Goal: Check status: Check status

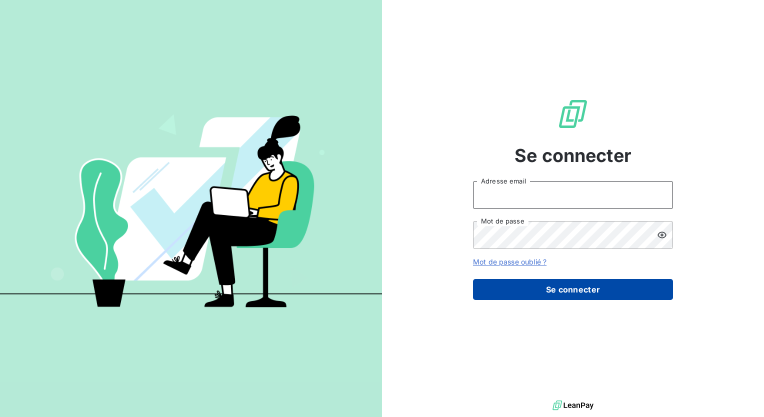
type input "[PERSON_NAME][EMAIL_ADDRESS][DOMAIN_NAME]"
click at [521, 288] on button "Se connecter" at bounding box center [573, 289] width 200 height 21
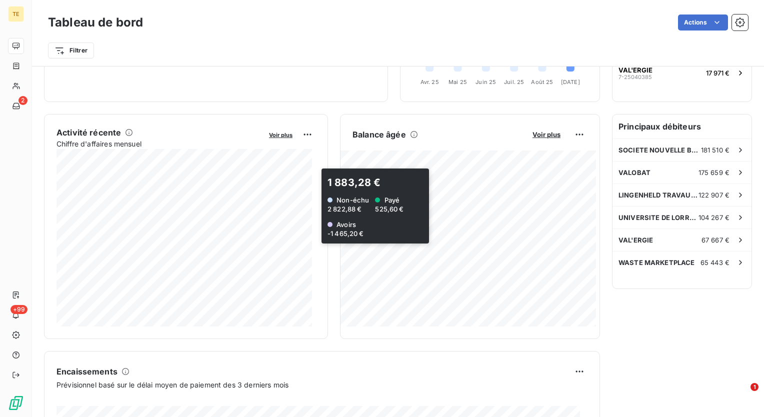
scroll to position [151, 0]
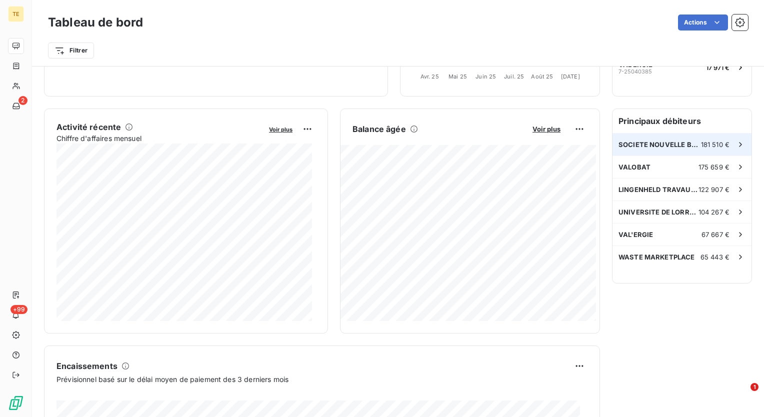
click at [664, 150] on div "SOCIETE NOUVELLE BEHEM SNB 181 510 €" at bounding box center [681, 144] width 139 height 22
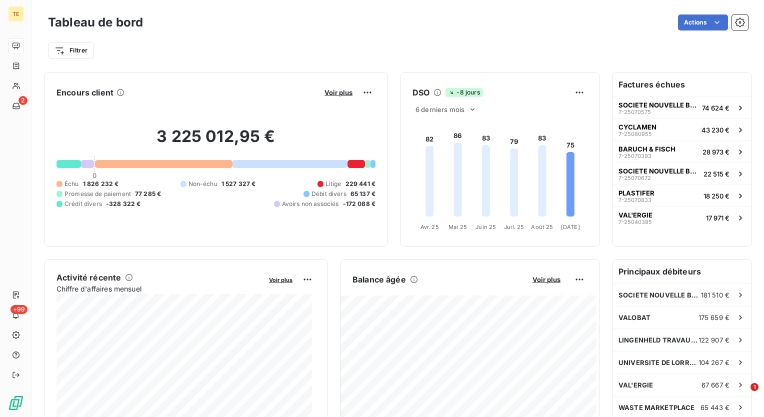
click at [658, 87] on h6 "Factures échues" at bounding box center [681, 84] width 139 height 24
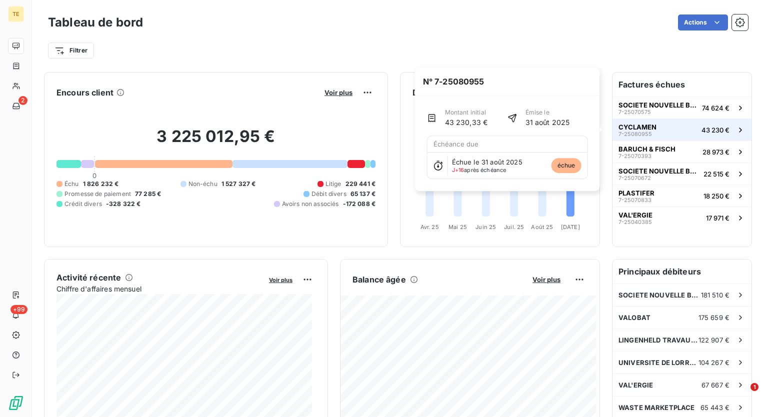
click at [675, 128] on button "CYCLAMEN 7-25080955 43 230 €" at bounding box center [681, 129] width 139 height 22
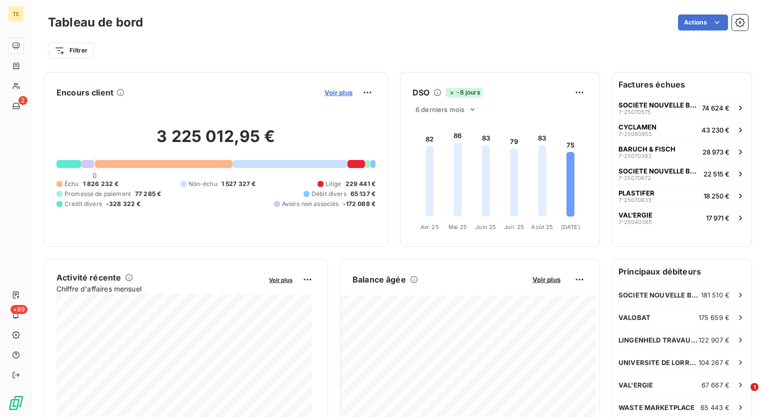
click at [340, 94] on span "Voir plus" at bounding box center [338, 92] width 28 height 8
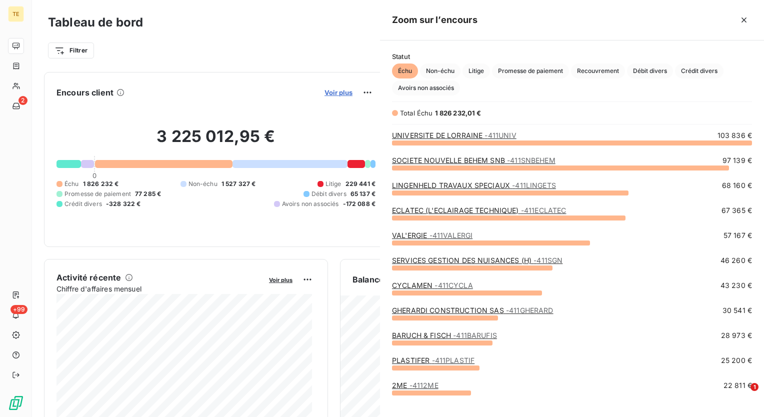
scroll to position [267, 376]
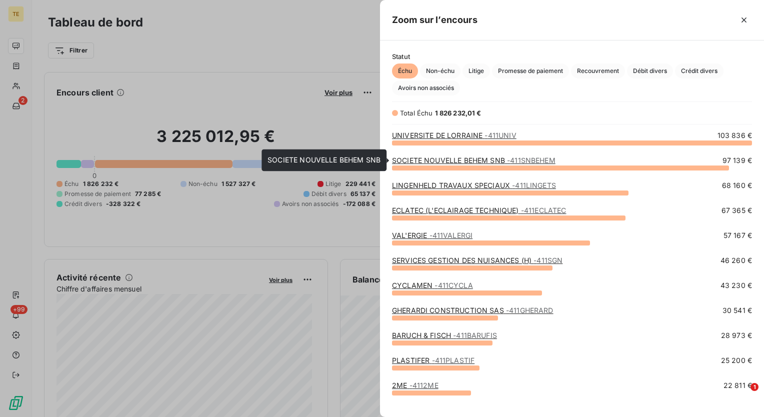
click at [442, 163] on link "SOCIETE NOUVELLE BEHEM SNB - 411SNBEHEM" at bounding box center [473, 160] width 163 height 8
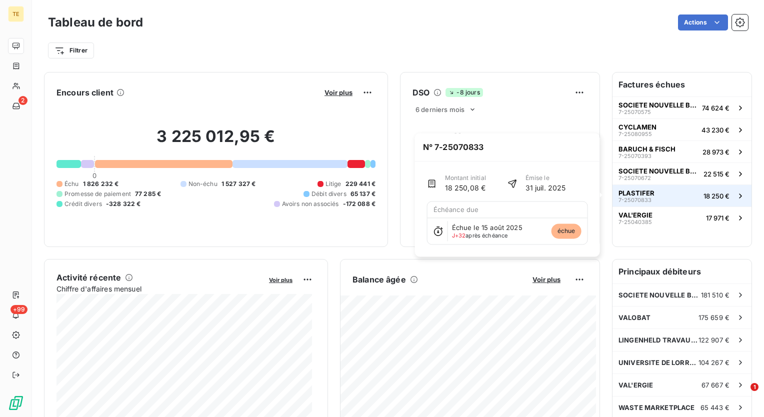
click at [626, 194] on span "PLASTIFER" at bounding box center [636, 193] width 36 height 8
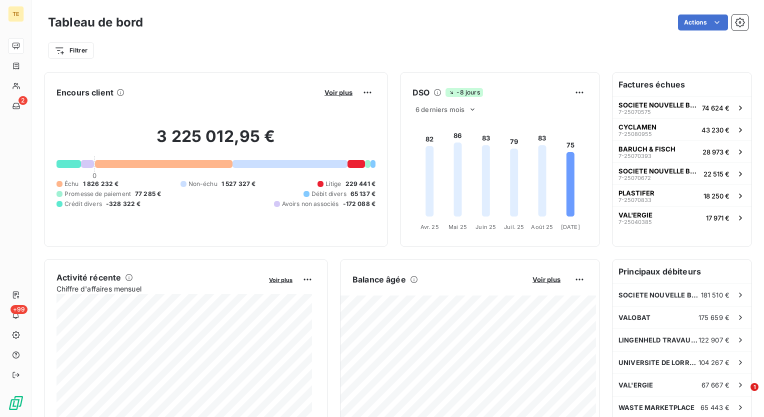
click at [637, 89] on h6 "Factures échues" at bounding box center [681, 84] width 139 height 24
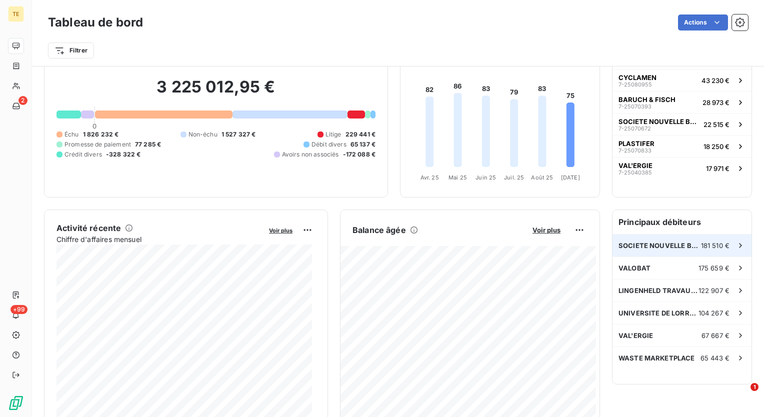
scroll to position [100, 0]
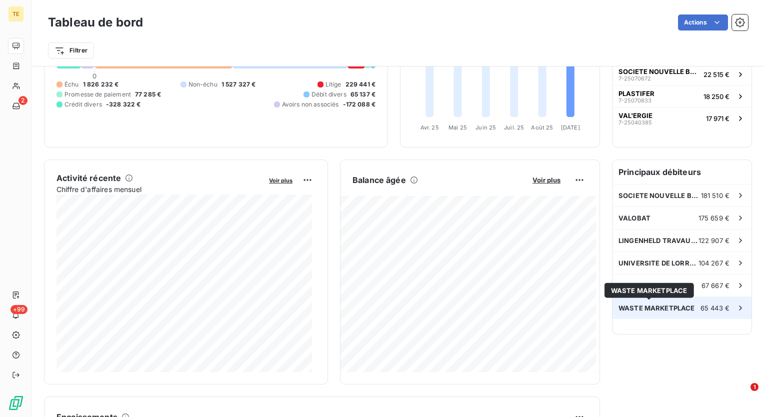
click at [662, 309] on span "WASTE MARKETPLACE" at bounding box center [656, 308] width 76 height 8
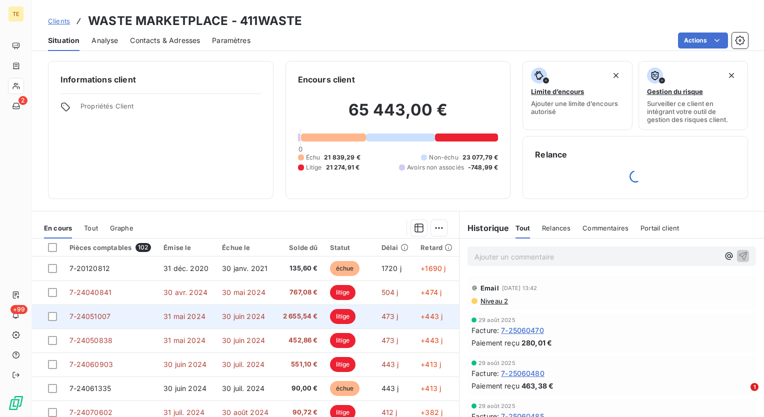
click at [296, 319] on span "2 655,54 €" at bounding box center [299, 316] width 35 height 10
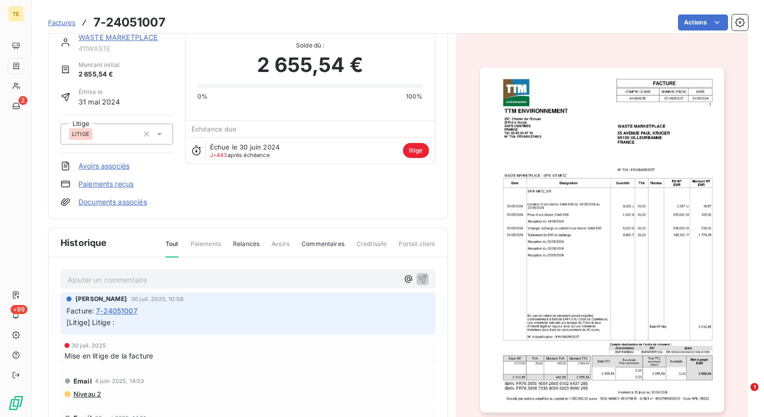
scroll to position [51, 0]
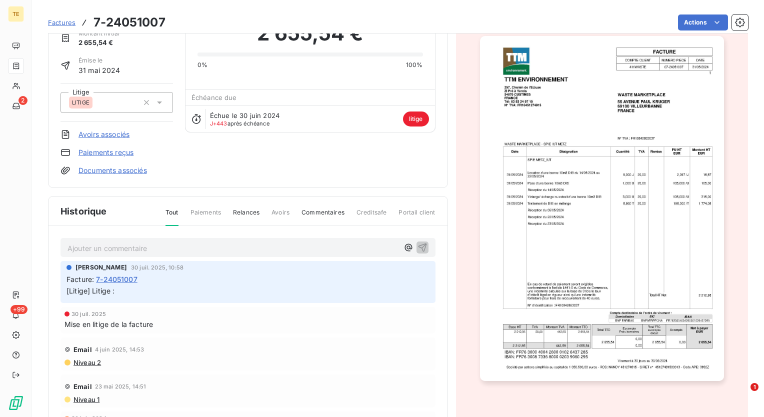
click at [459, 307] on div at bounding box center [602, 209] width 292 height 440
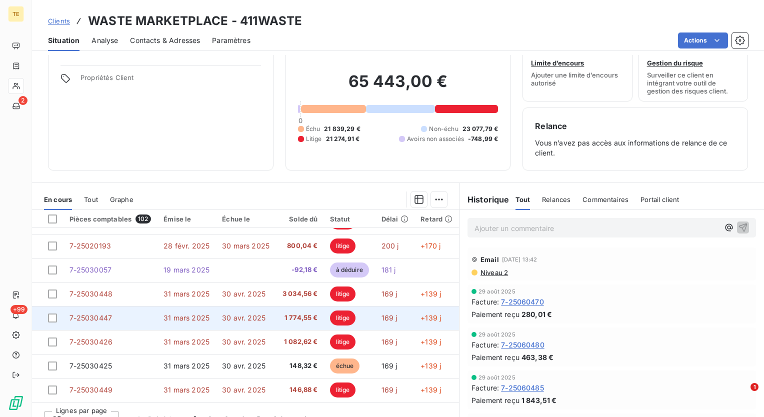
scroll to position [43, 0]
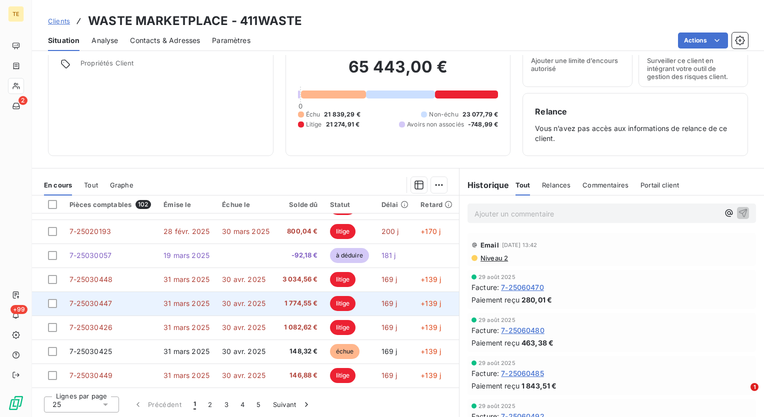
click at [297, 299] on span "1 774,55 €" at bounding box center [299, 303] width 35 height 10
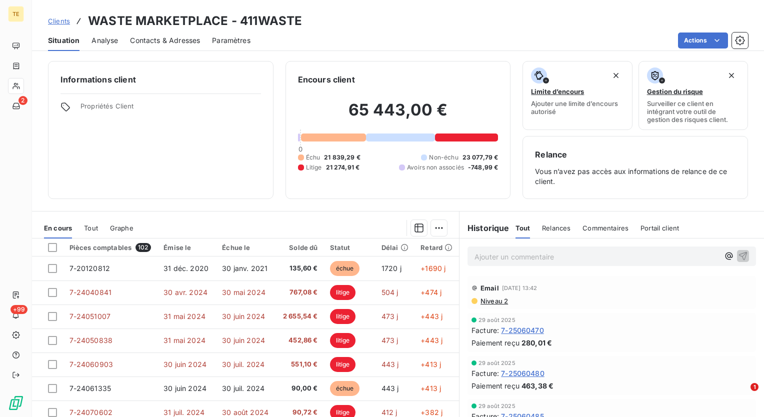
click at [349, 207] on div "Informations client Propriétés Client Encours client 65 443,00 € 0 Échu 21 839,…" at bounding box center [398, 236] width 732 height 362
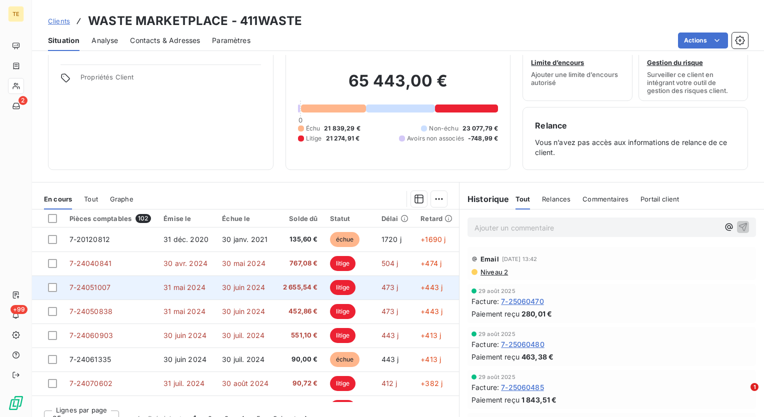
scroll to position [43, 0]
